Goal: Transaction & Acquisition: Purchase product/service

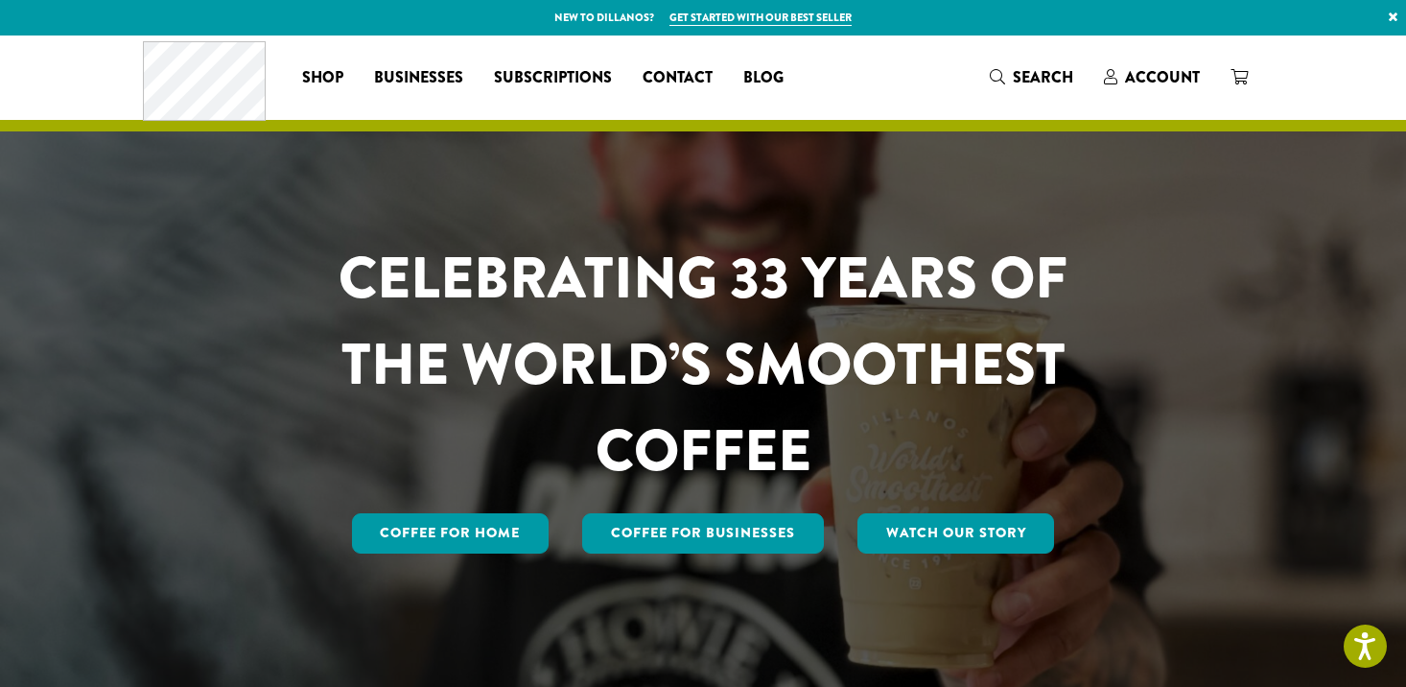
click at [355, 422] on h1 "CELEBRATING 33 YEARS OF THE WORLD’S SMOOTHEST COFFEE" at bounding box center [703, 364] width 842 height 259
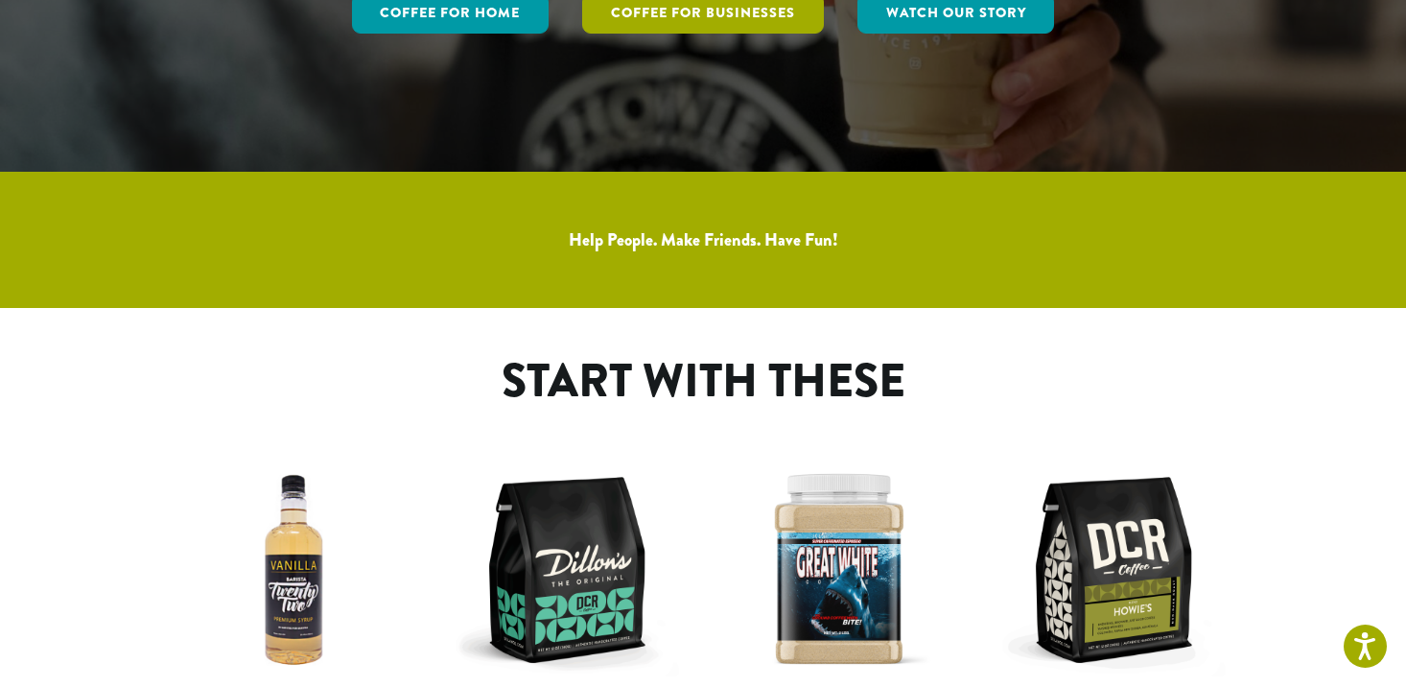
scroll to position [783, 0]
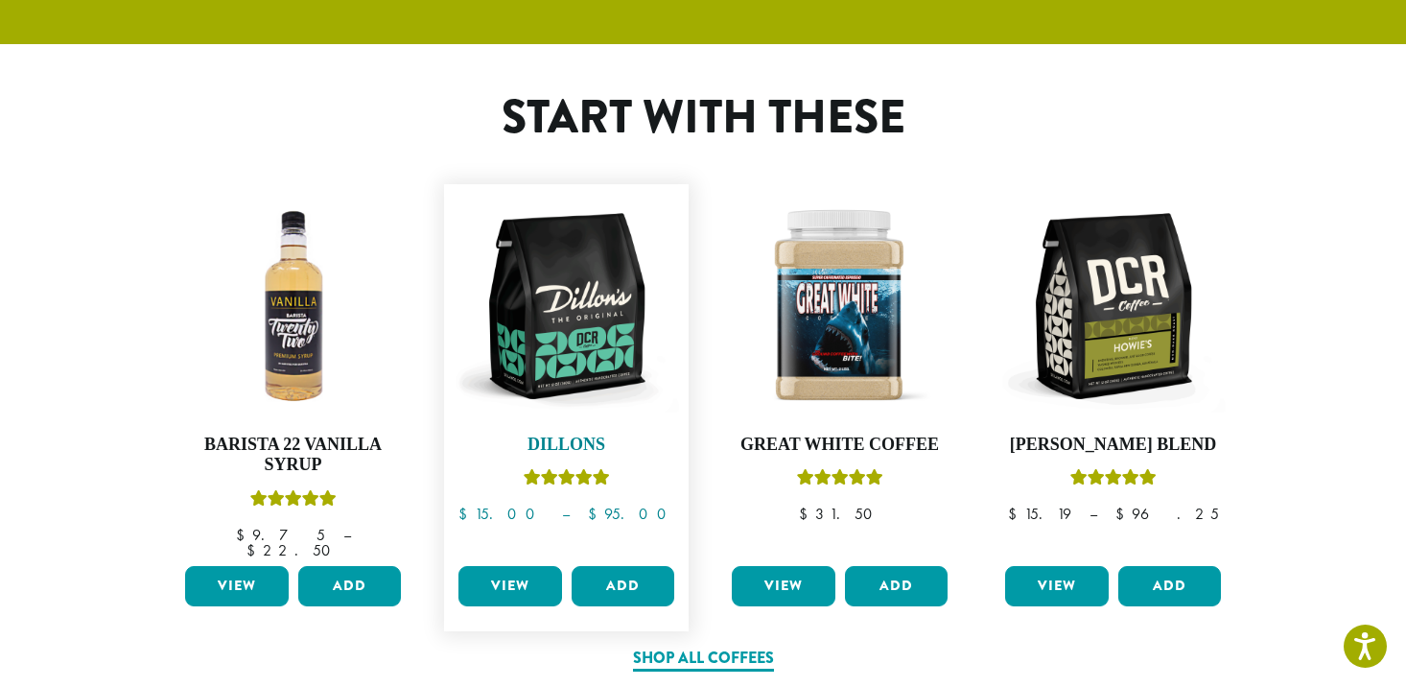
click at [560, 291] on img at bounding box center [566, 306] width 225 height 225
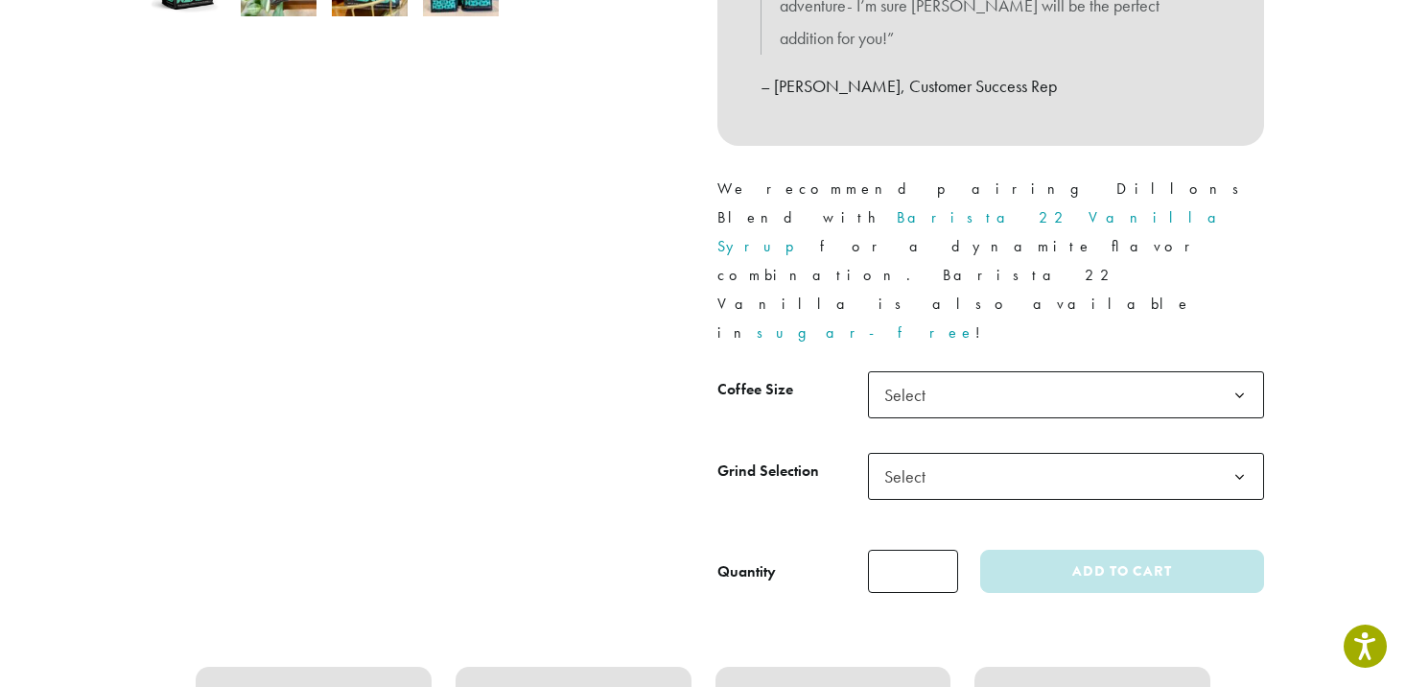
scroll to position [721, 0]
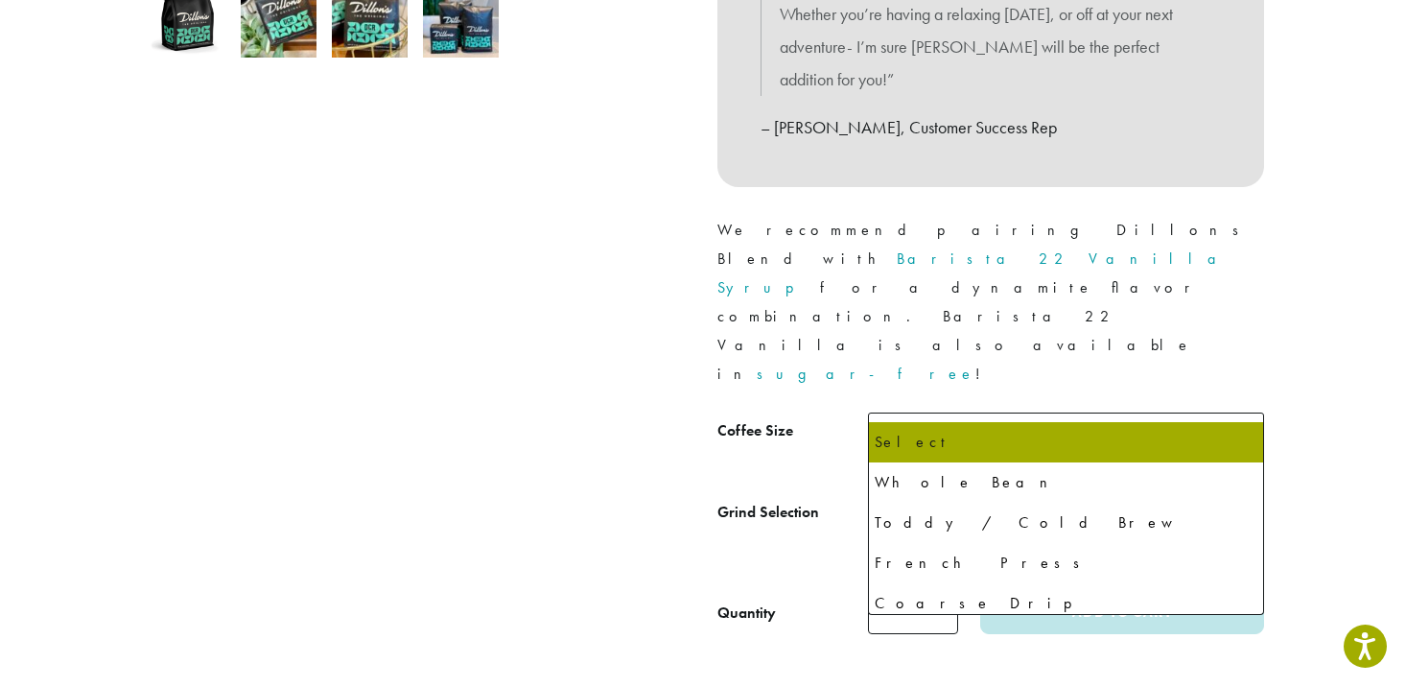
click at [935, 499] on span "Select" at bounding box center [910, 517] width 68 height 37
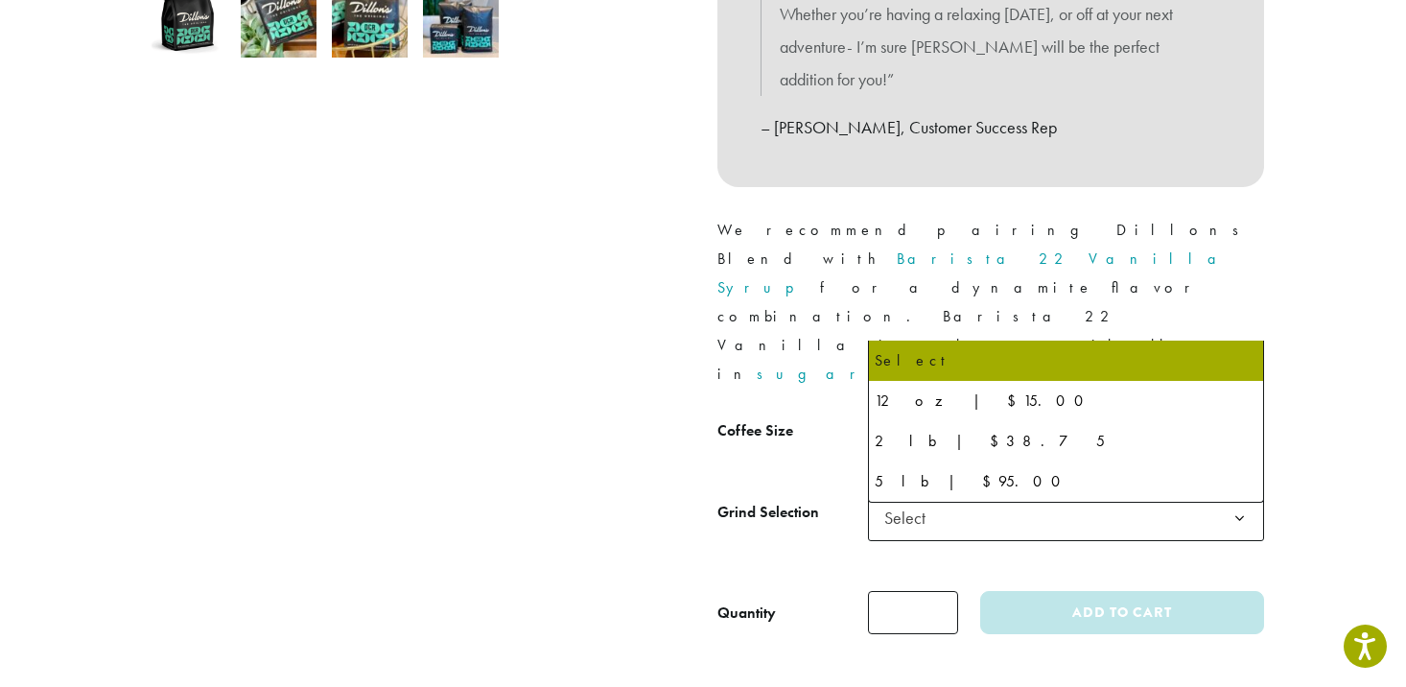
click at [922, 417] on span "Select" at bounding box center [910, 435] width 68 height 37
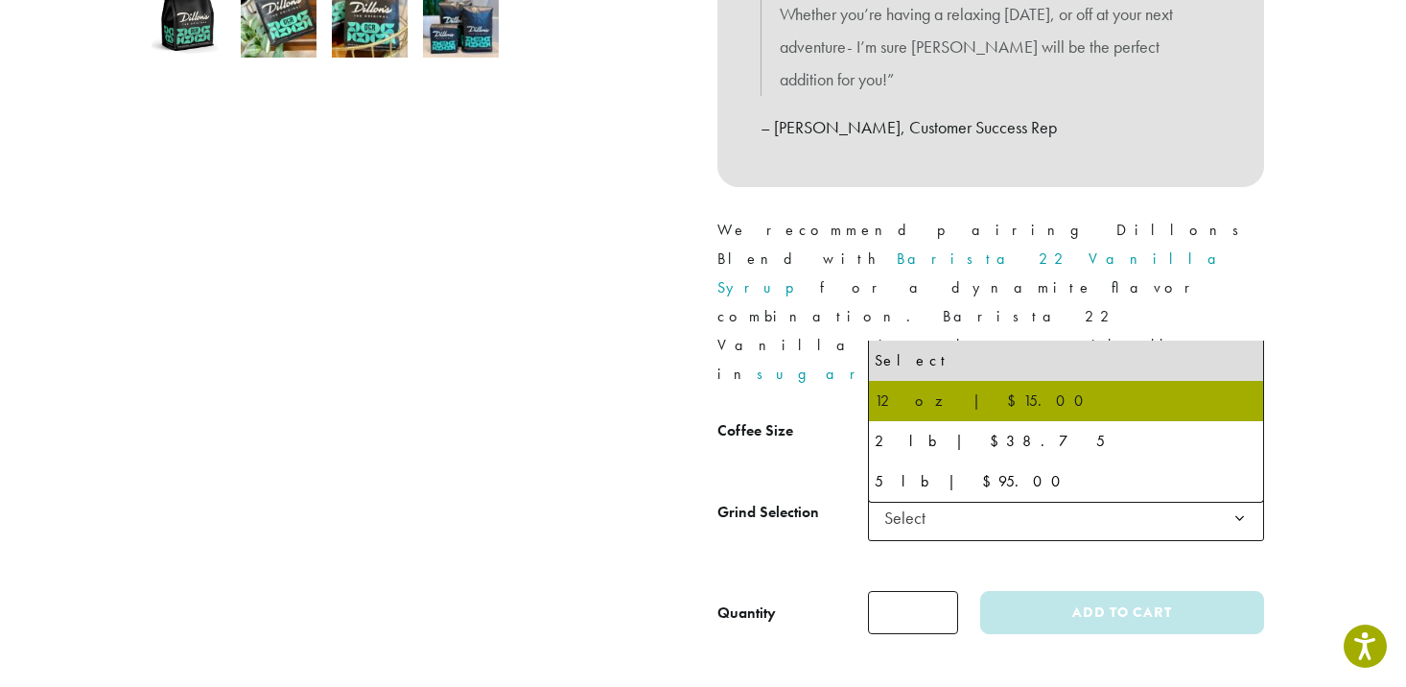
click at [660, 283] on div at bounding box center [415, 65] width 575 height 1140
